Goal: Obtain resource: Download file/media

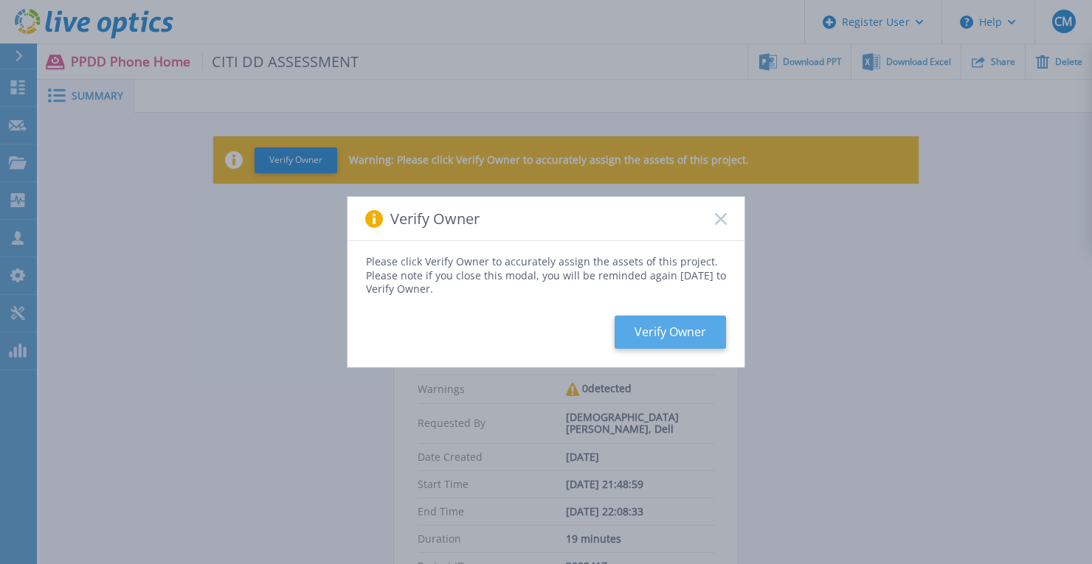
click at [691, 333] on button "Verify Owner" at bounding box center [669, 332] width 111 height 33
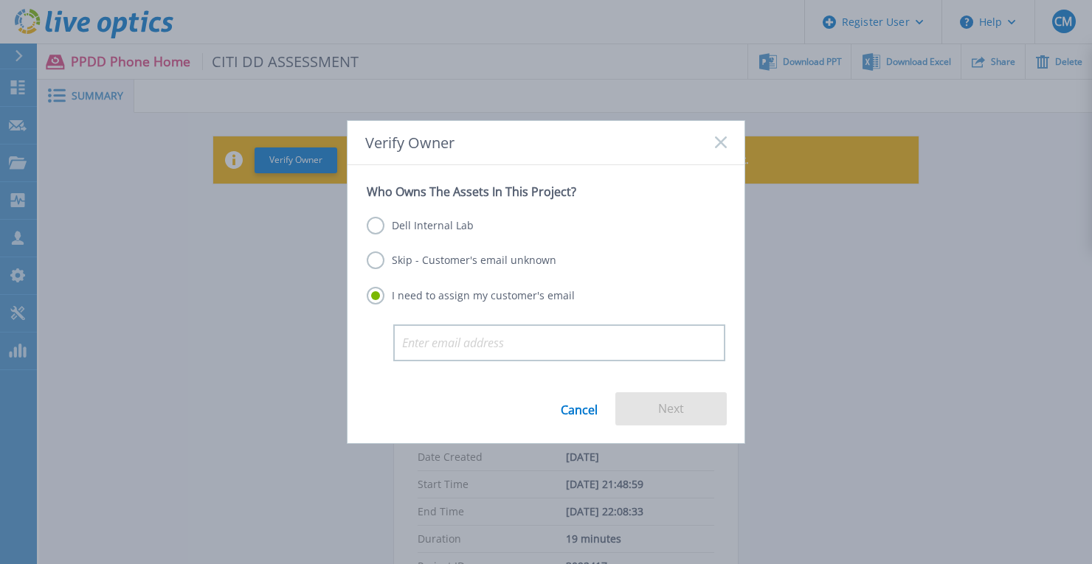
click at [374, 229] on label "Dell Internal Lab" at bounding box center [420, 226] width 107 height 18
click at [0, 0] on input "Dell Internal Lab" at bounding box center [0, 0] width 0 height 0
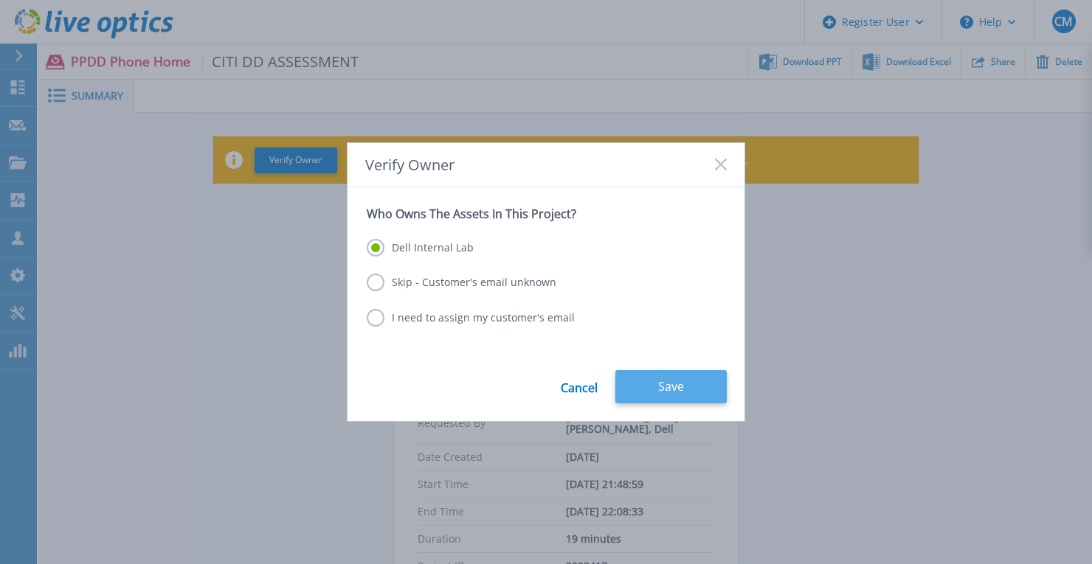
click at [671, 391] on button "Save" at bounding box center [670, 386] width 111 height 33
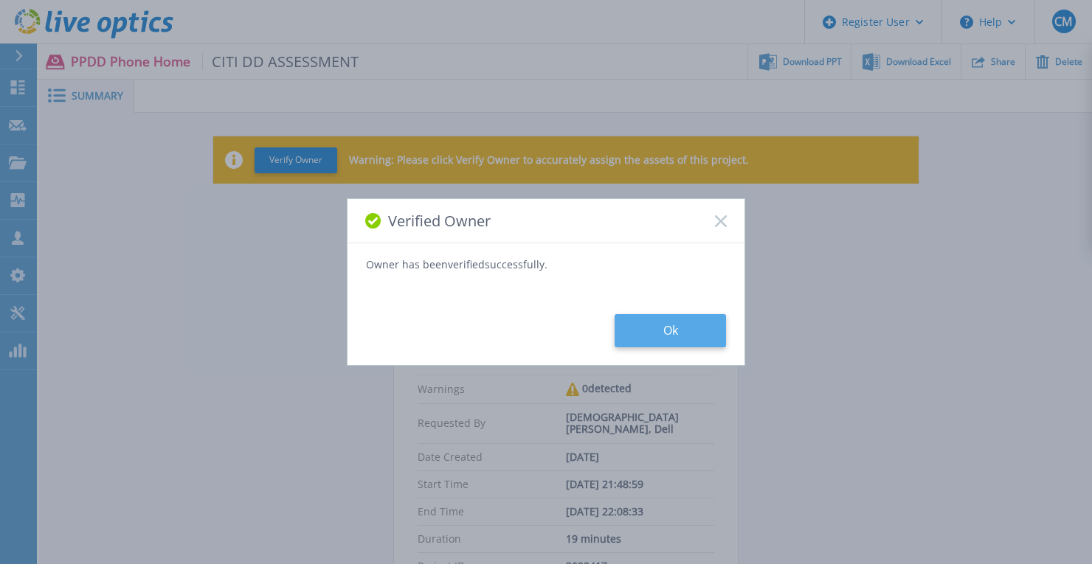
click at [651, 336] on button "Ok" at bounding box center [669, 330] width 111 height 33
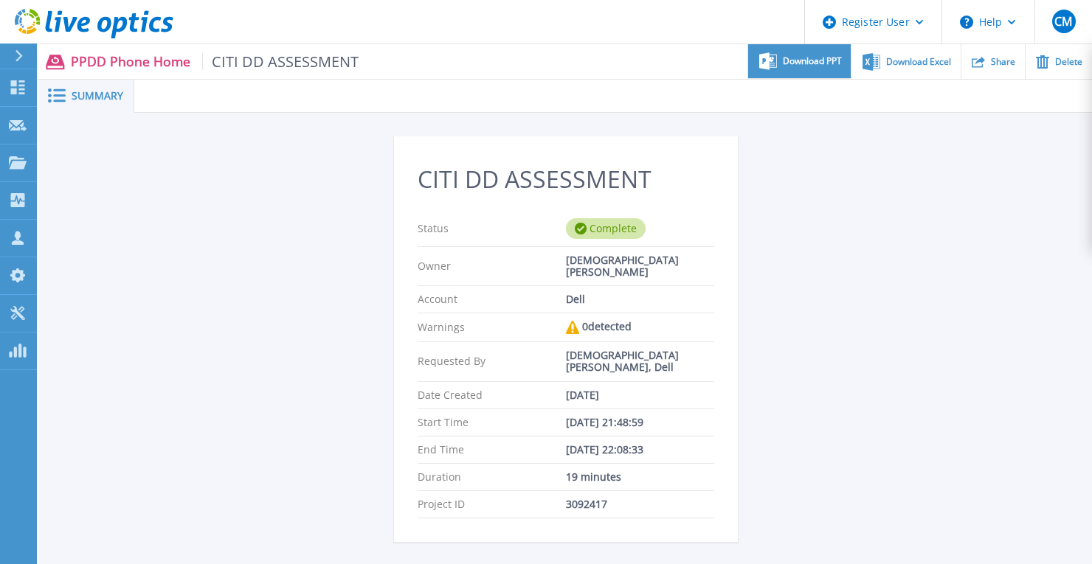
click at [822, 57] on span "Download PPT" at bounding box center [811, 61] width 59 height 9
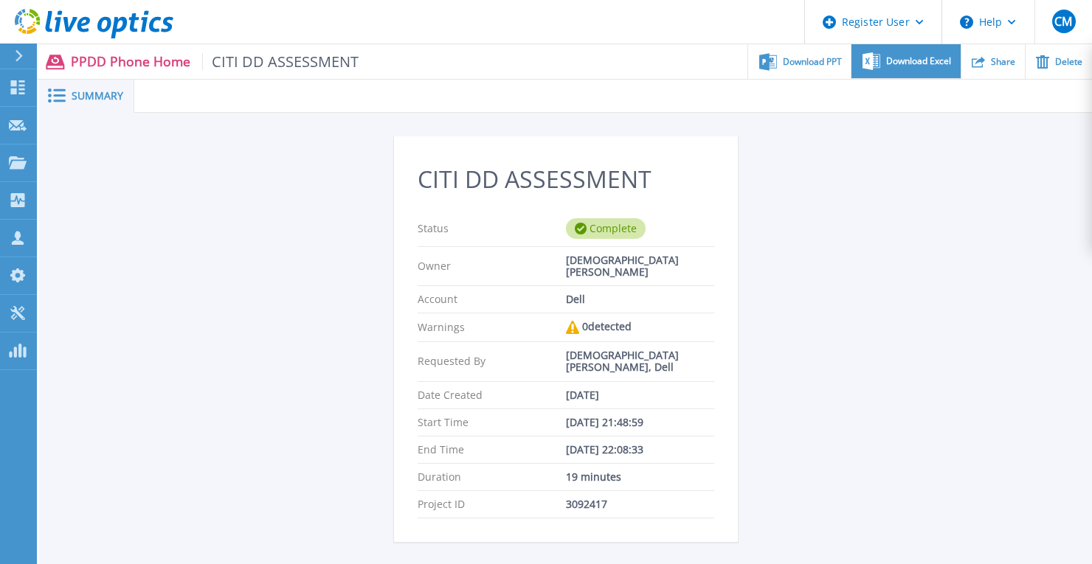
click at [923, 69] on div "Download Excel" at bounding box center [905, 61] width 108 height 35
